Goal: Transaction & Acquisition: Download file/media

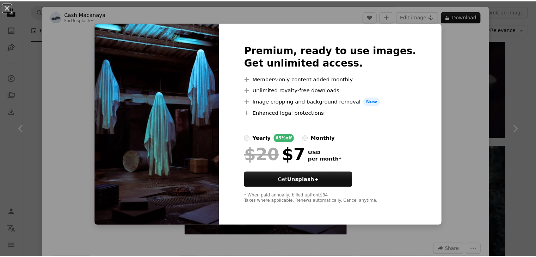
scroll to position [5331, 0]
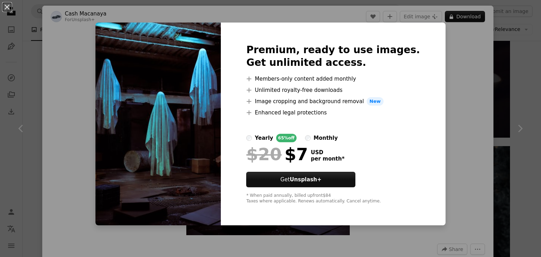
click at [532, 76] on div "An X shape Premium, ready to use images. Get unlimited access. A plus sign Memb…" at bounding box center [270, 128] width 541 height 257
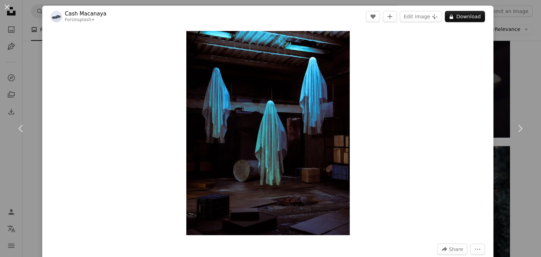
click at [512, 75] on div "An X shape Chevron left Chevron right Cash Macanaya For Unsplash+ A heart A plu…" at bounding box center [270, 128] width 541 height 257
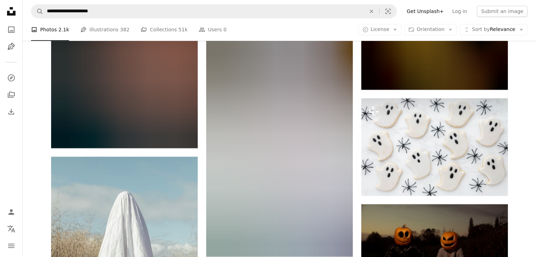
scroll to position [38203, 0]
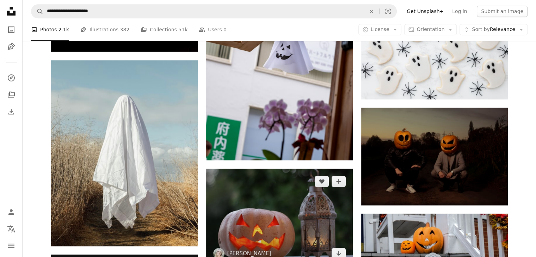
click at [272, 186] on img at bounding box center [279, 218] width 147 height 98
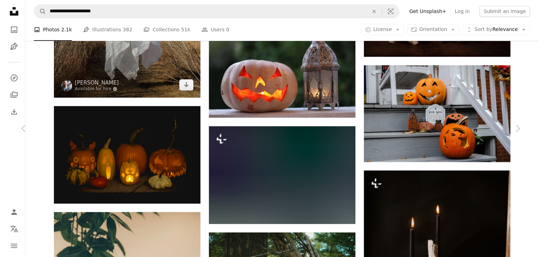
scroll to position [38287, 0]
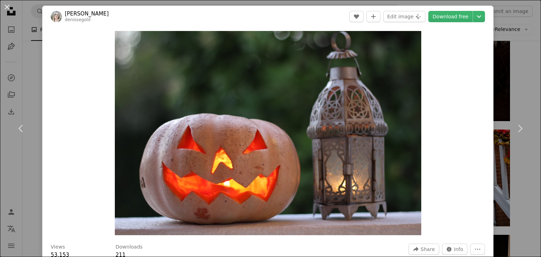
click at [505, 92] on div "An X shape Chevron left Chevron right [PERSON_NAME] denissegold A heart A plus …" at bounding box center [270, 128] width 541 height 257
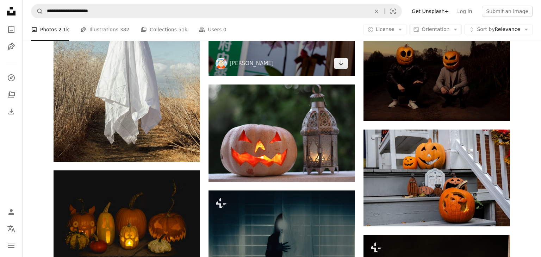
scroll to position [38203, 0]
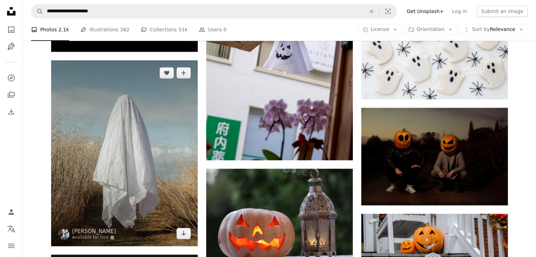
click at [136, 113] on img at bounding box center [124, 153] width 147 height 186
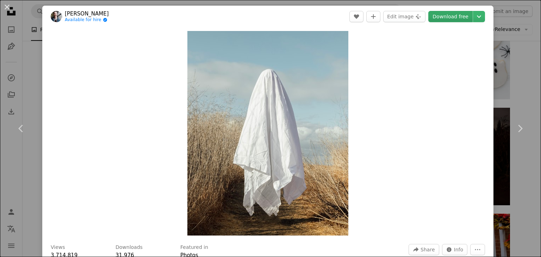
click at [452, 20] on link "Download free" at bounding box center [451, 16] width 44 height 11
